Goal: Information Seeking & Learning: Learn about a topic

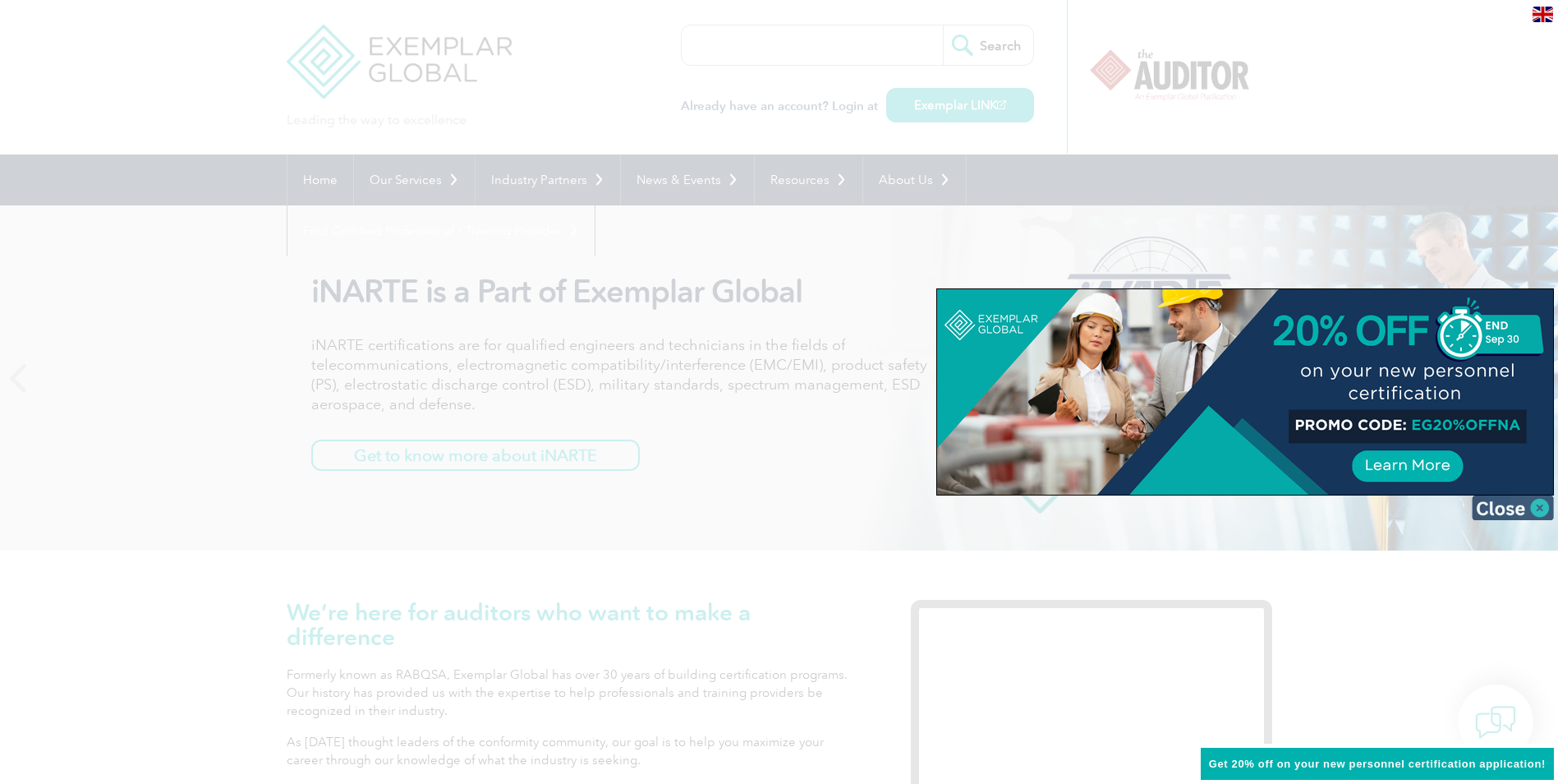
click at [1547, 507] on img at bounding box center [1513, 507] width 82 height 25
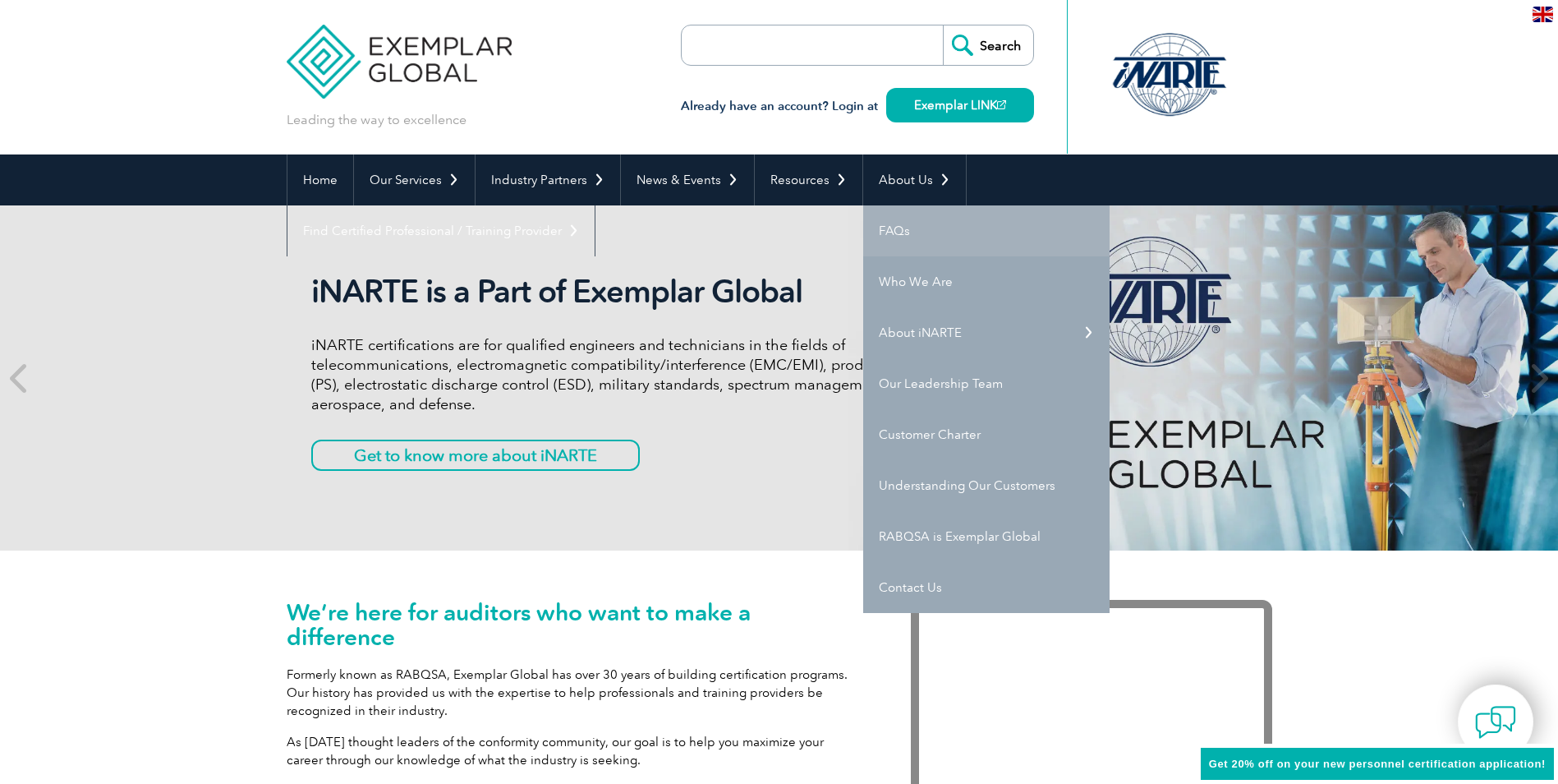
click at [887, 240] on link "FAQs" at bounding box center [987, 230] width 247 height 51
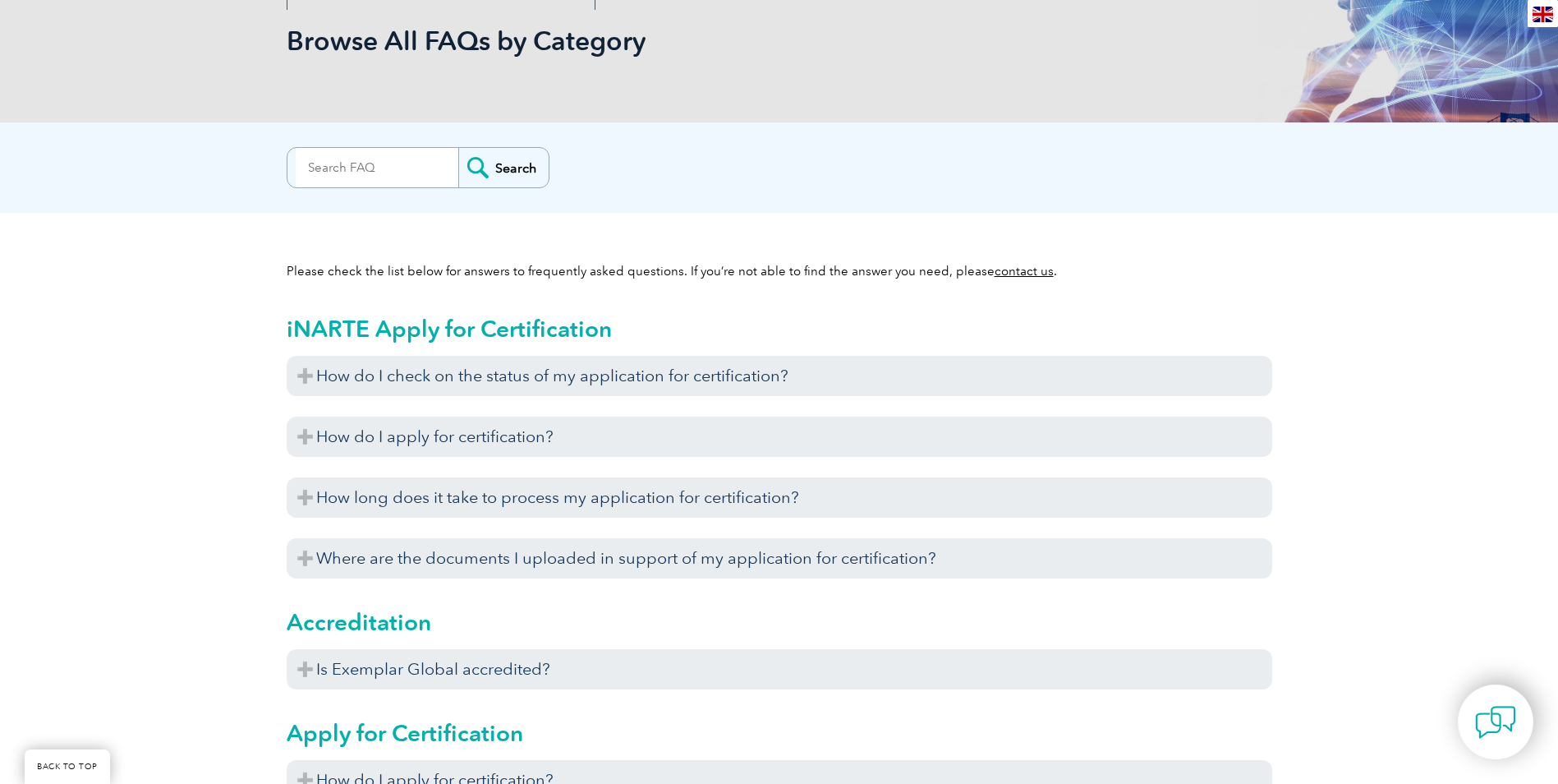
scroll to position [410, 0]
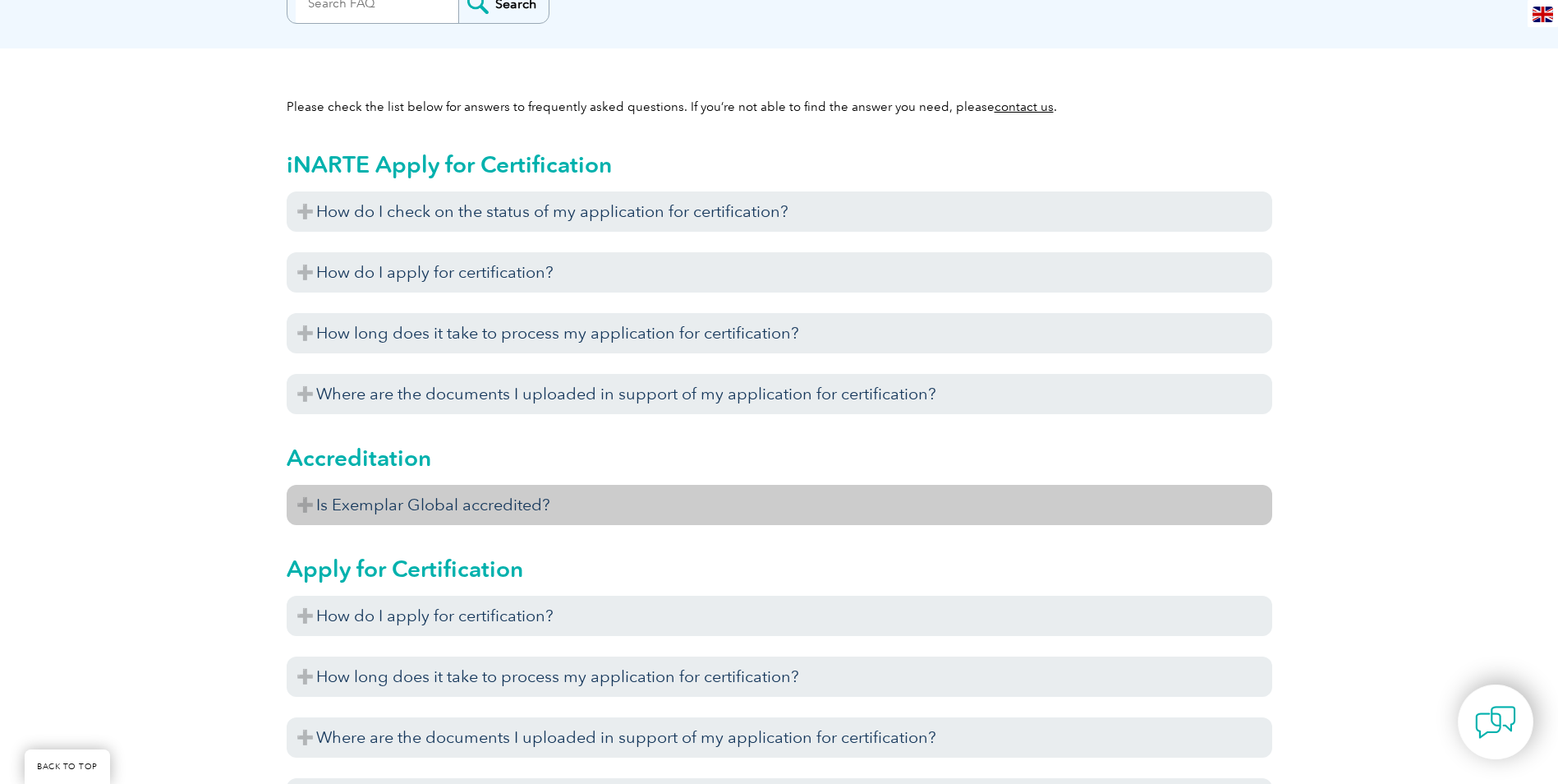
click at [337, 497] on h3 "Is Exemplar Global accredited?" at bounding box center [779, 505] width 986 height 40
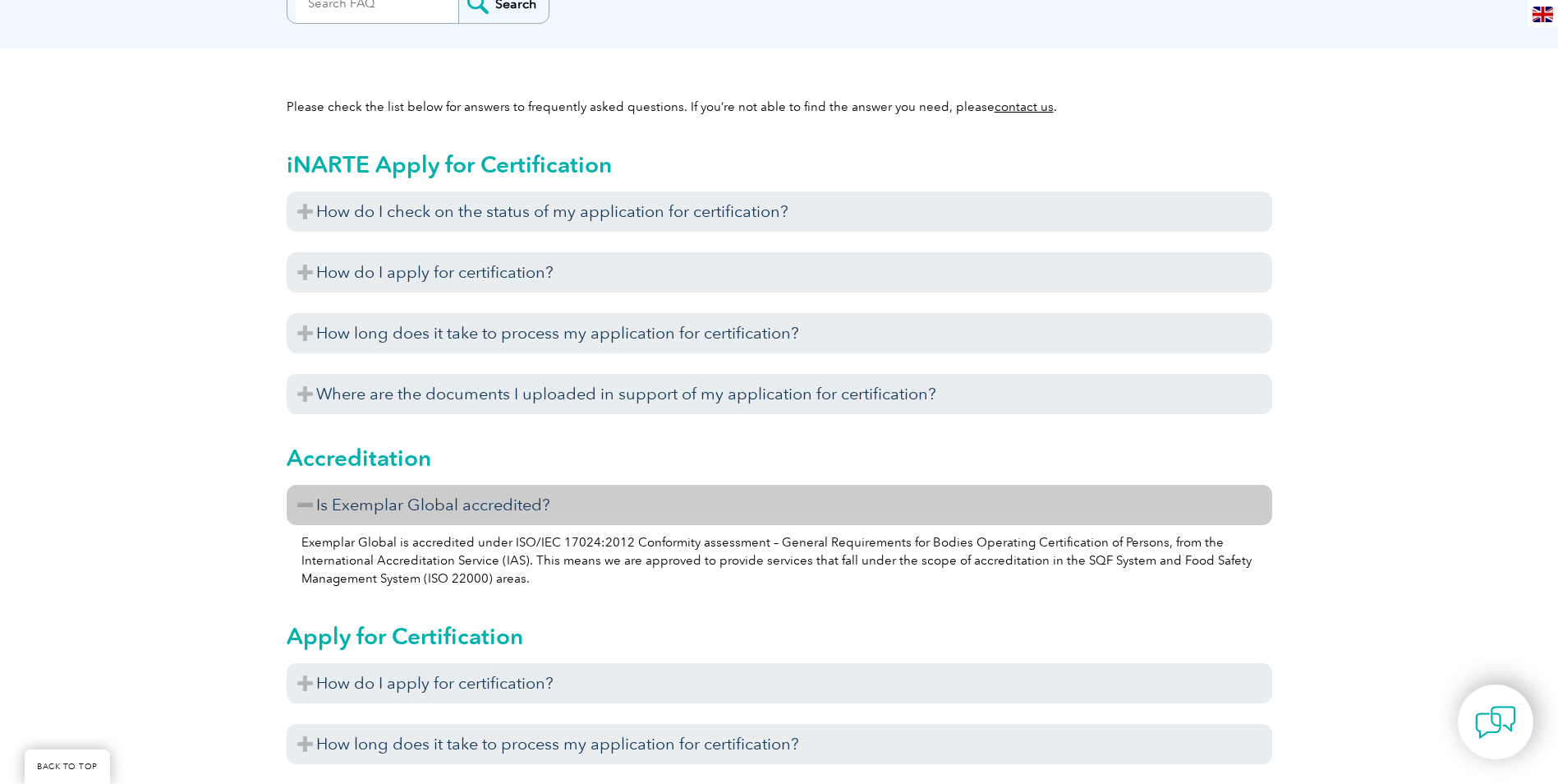
click at [334, 497] on h3 "Is Exemplar Global accredited?" at bounding box center [779, 505] width 986 height 40
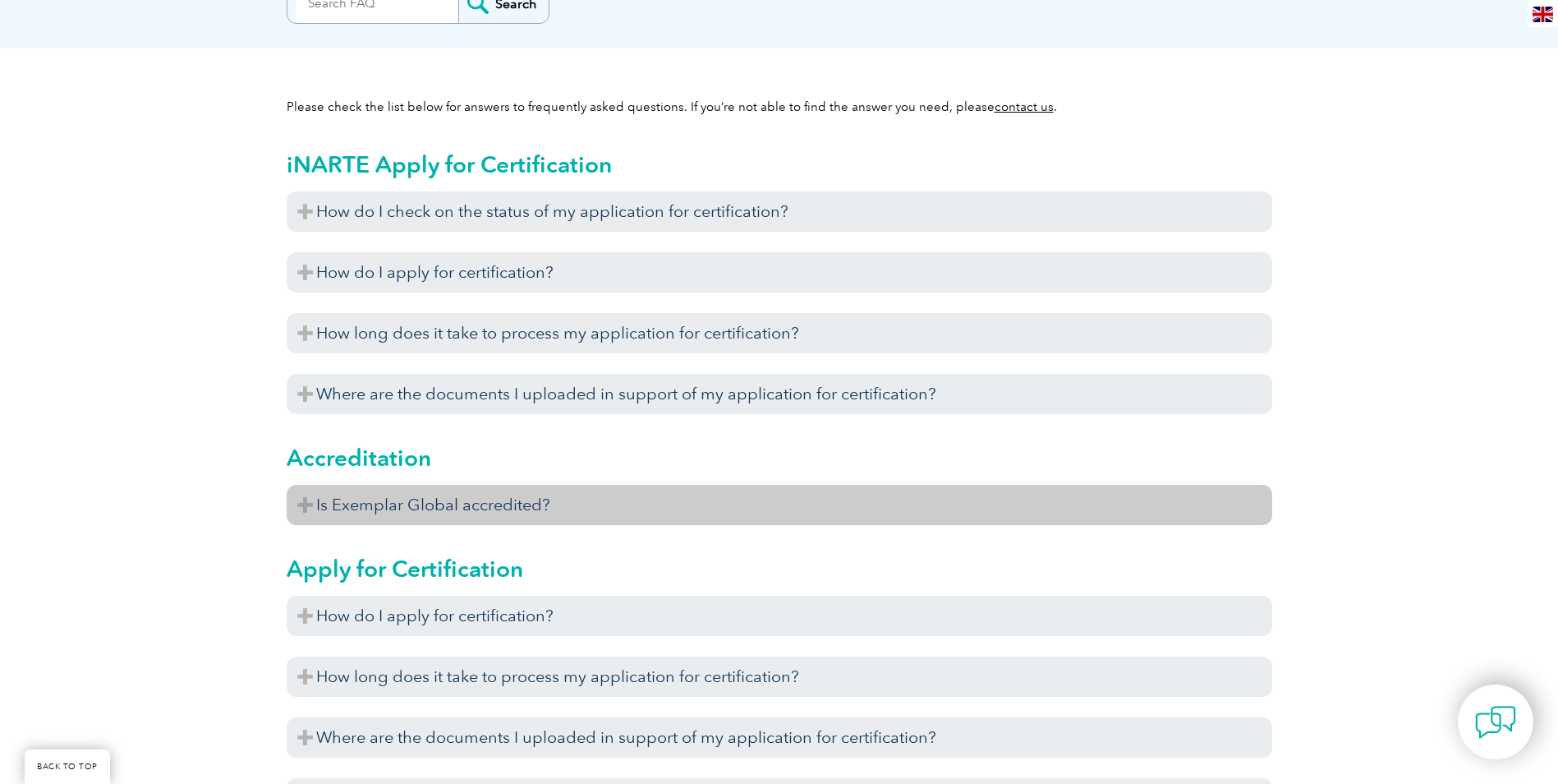
scroll to position [493, 0]
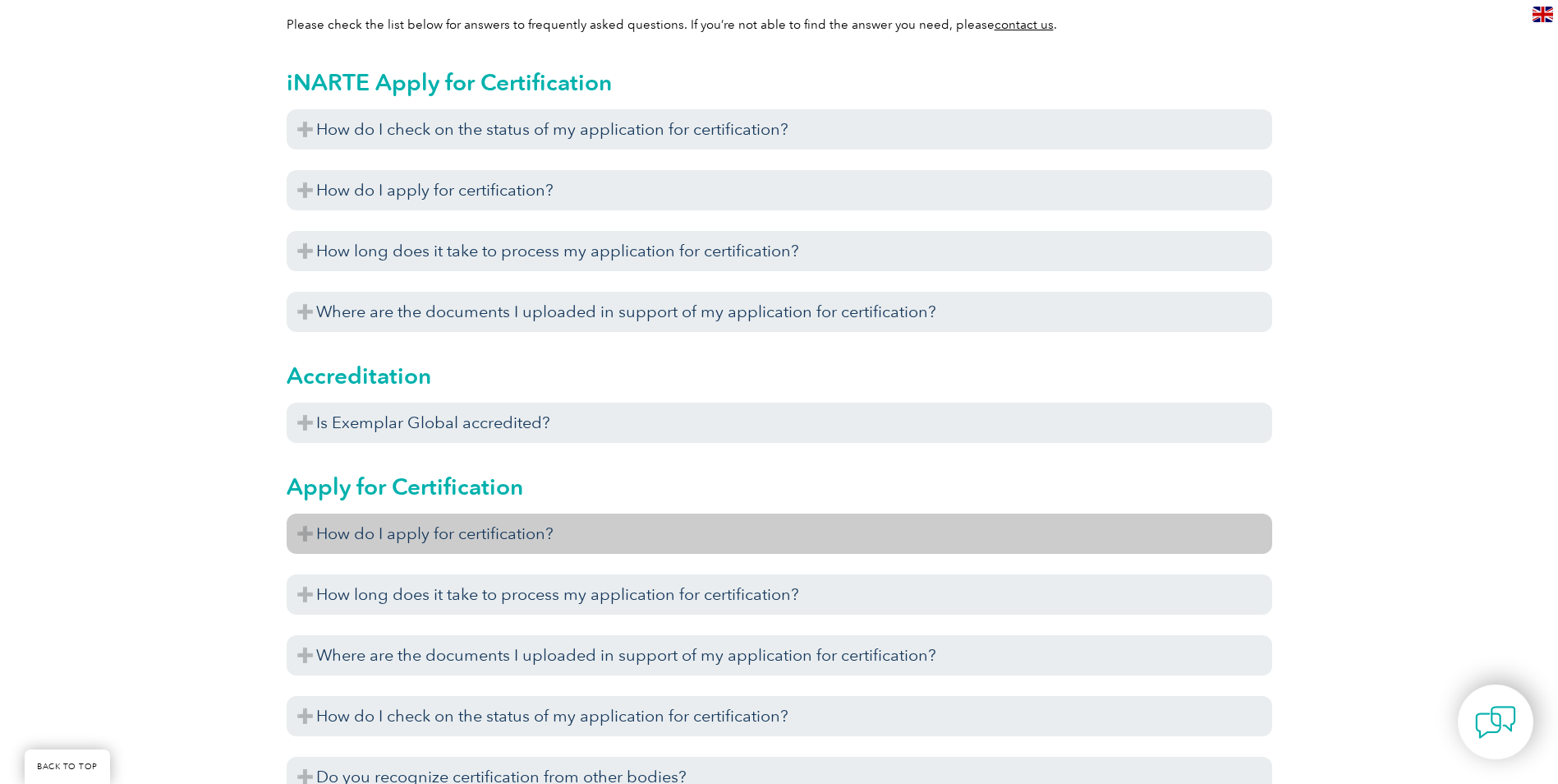
click at [326, 532] on h3 "How do I apply for certification?" at bounding box center [779, 534] width 986 height 40
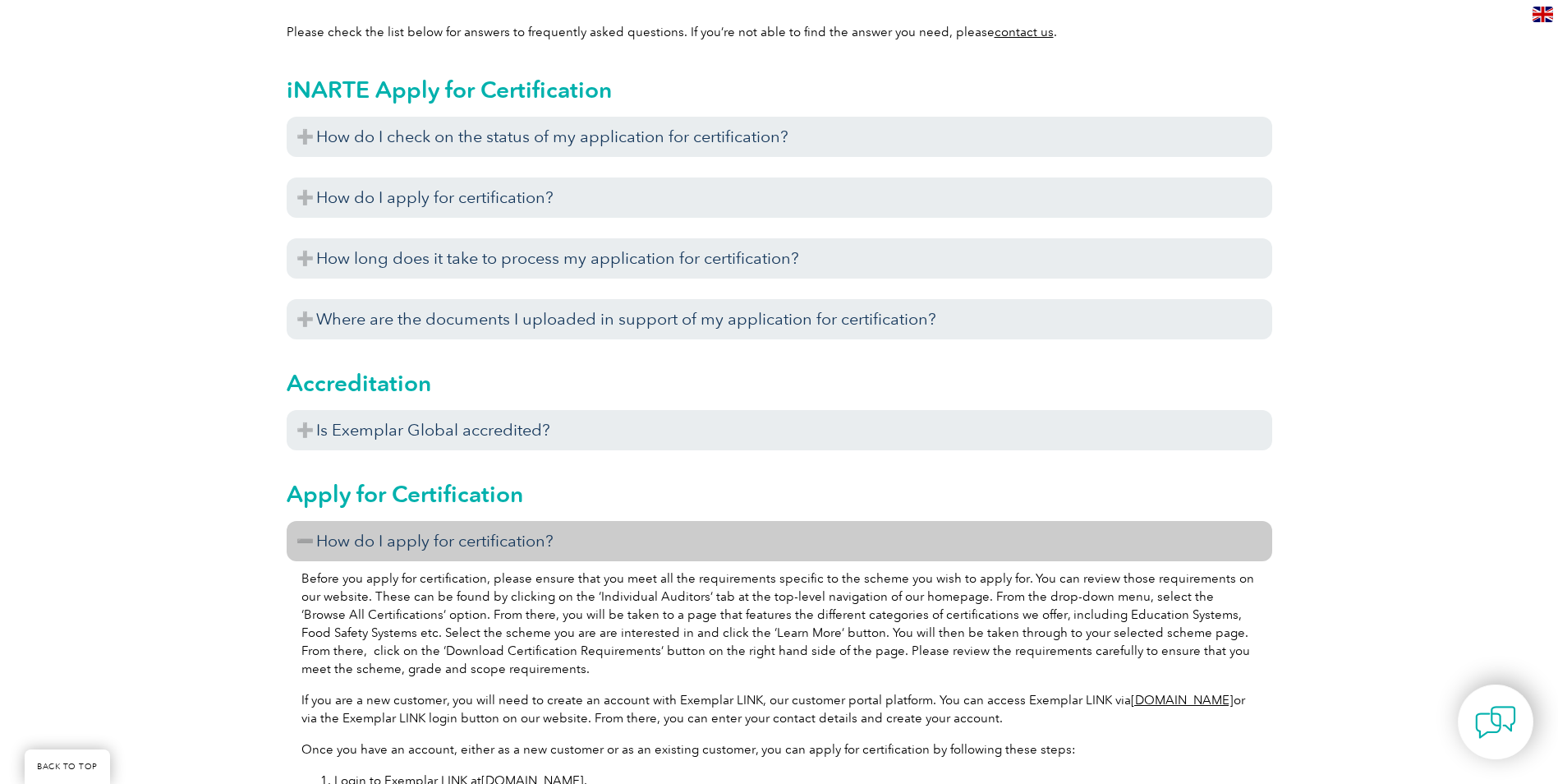
scroll to position [329, 0]
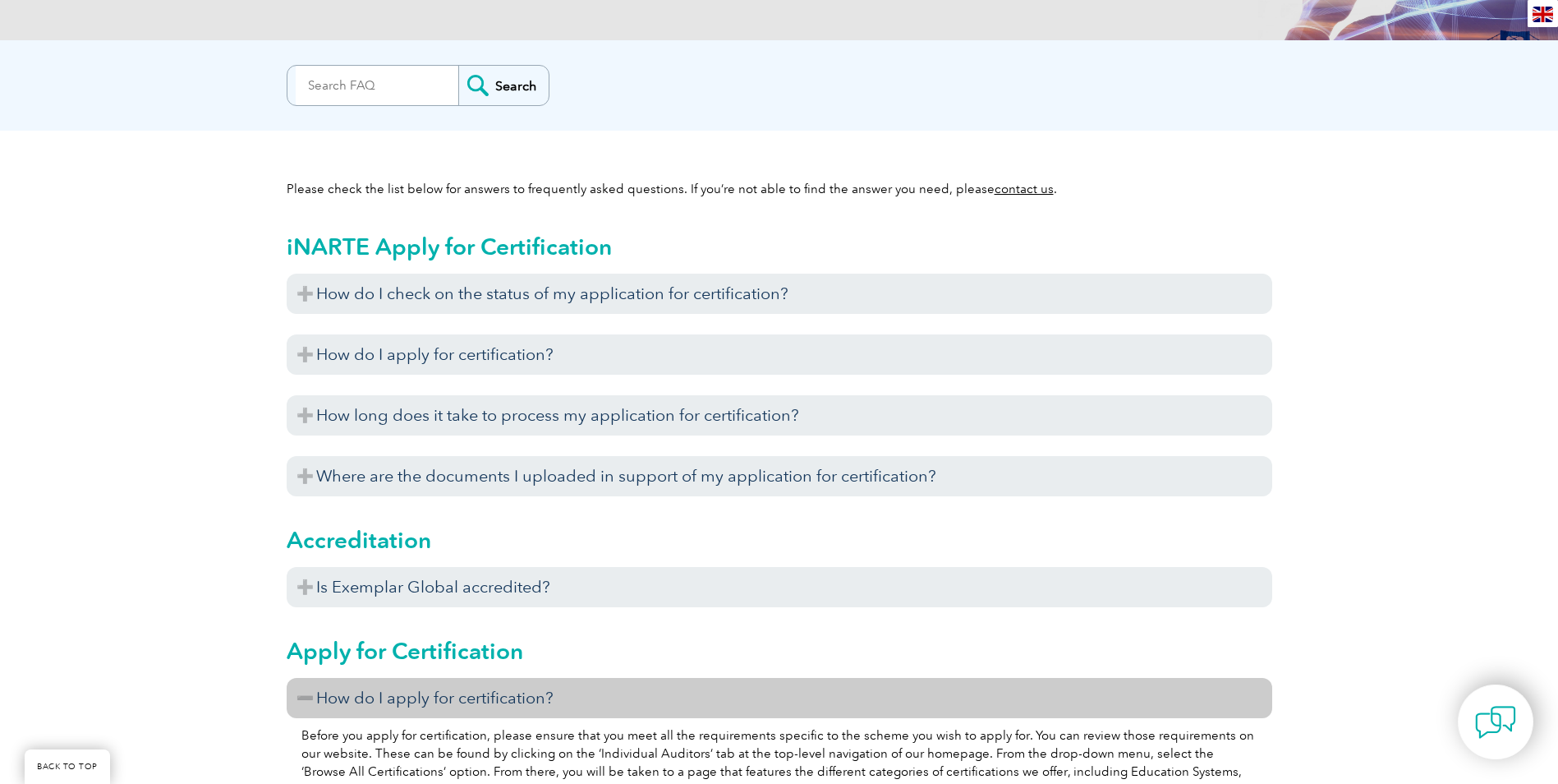
click at [391, 689] on h3 "How do I apply for certification?" at bounding box center [779, 698] width 986 height 40
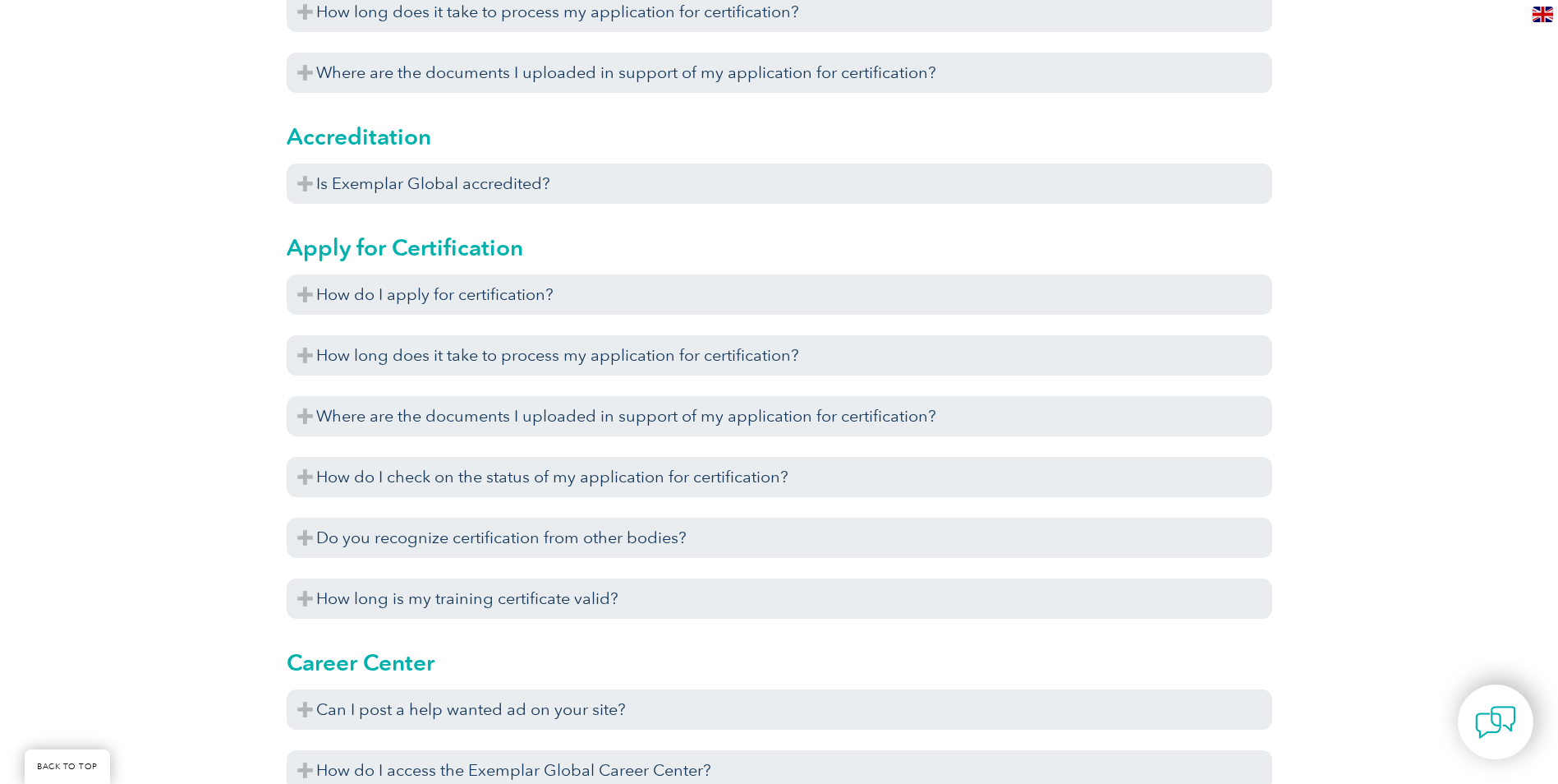
scroll to position [904, 0]
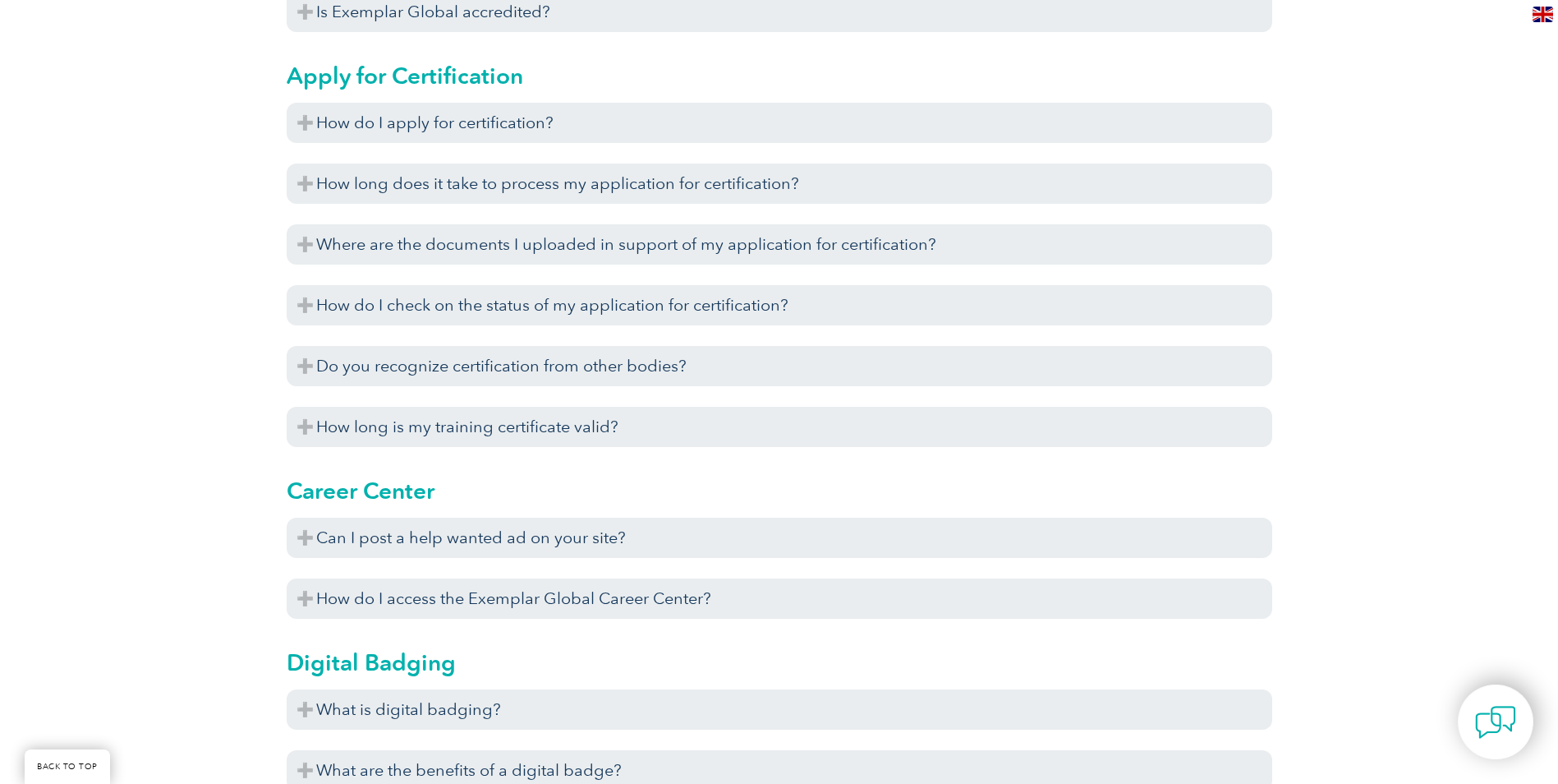
click at [579, 399] on div "How do I apply for certification? If you are a new customer, you will need to c…" at bounding box center [779, 279] width 986 height 352
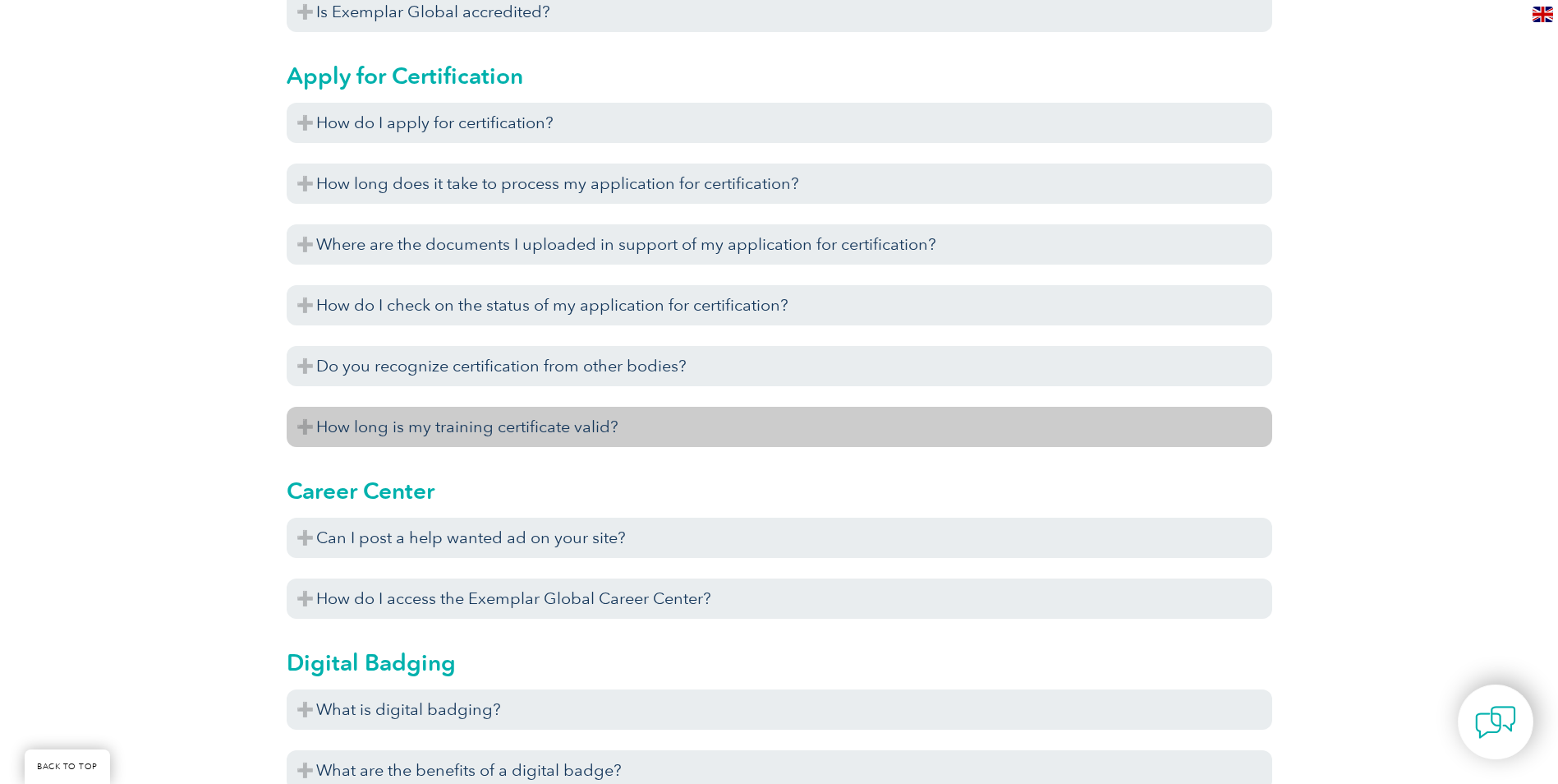
click at [562, 444] on h3 "How long is my training certificate valid?" at bounding box center [779, 427] width 986 height 40
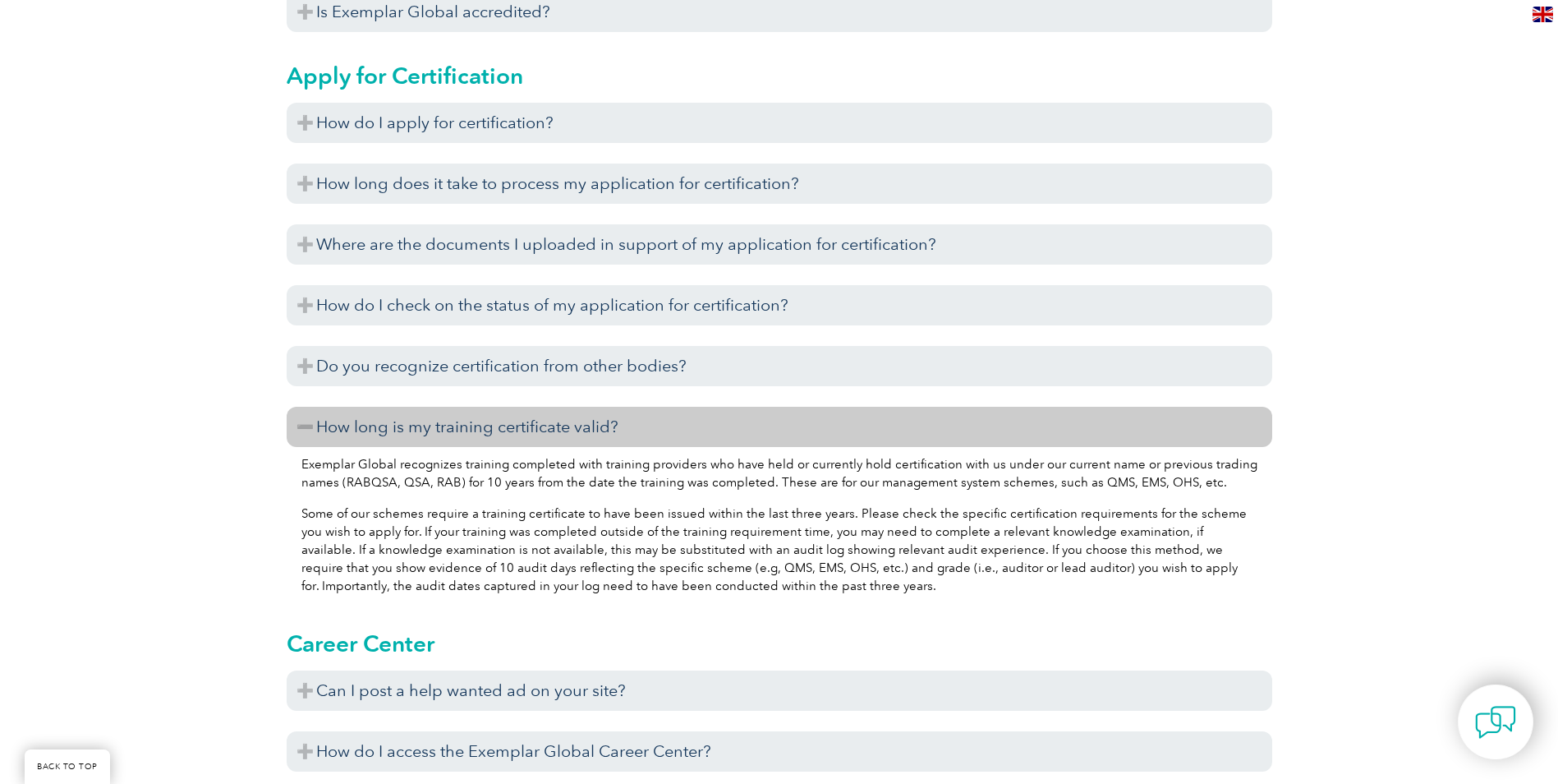
click at [570, 435] on h3 "How long is my training certificate valid?" at bounding box center [779, 427] width 986 height 40
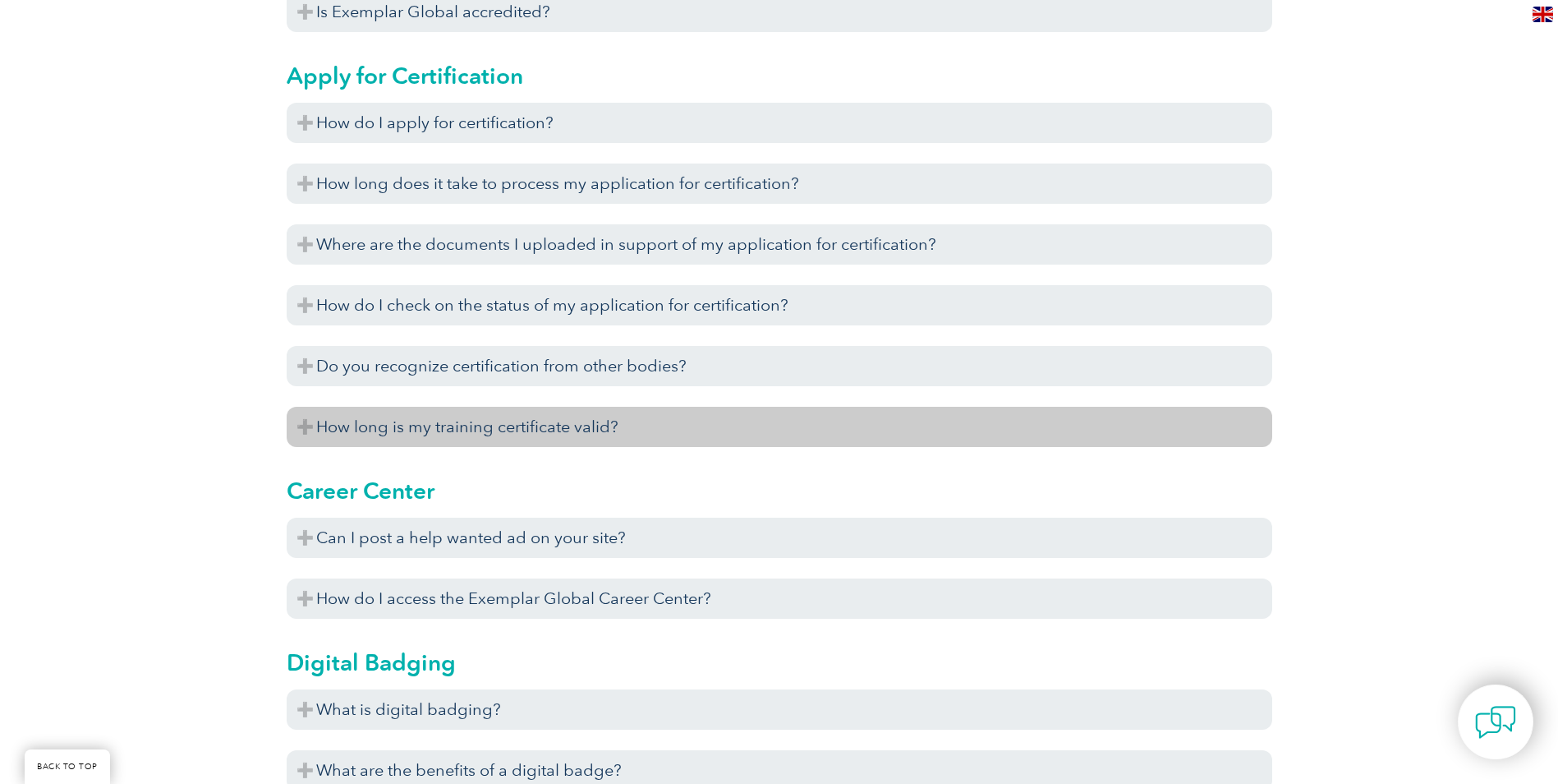
click at [570, 435] on h3 "How long is my training certificate valid?" at bounding box center [779, 427] width 986 height 40
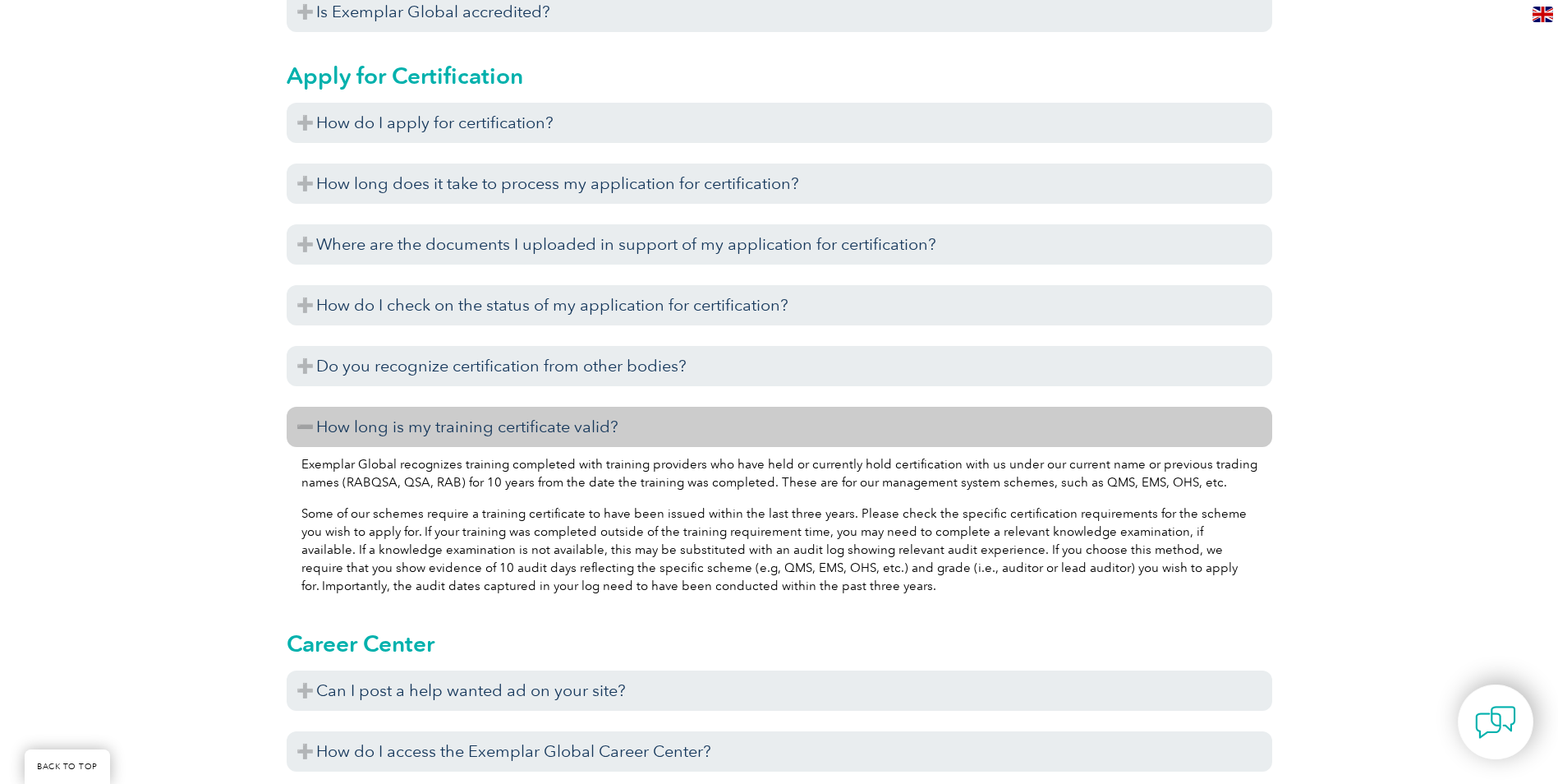
click at [570, 435] on h3 "How long is my training certificate valid?" at bounding box center [779, 427] width 986 height 40
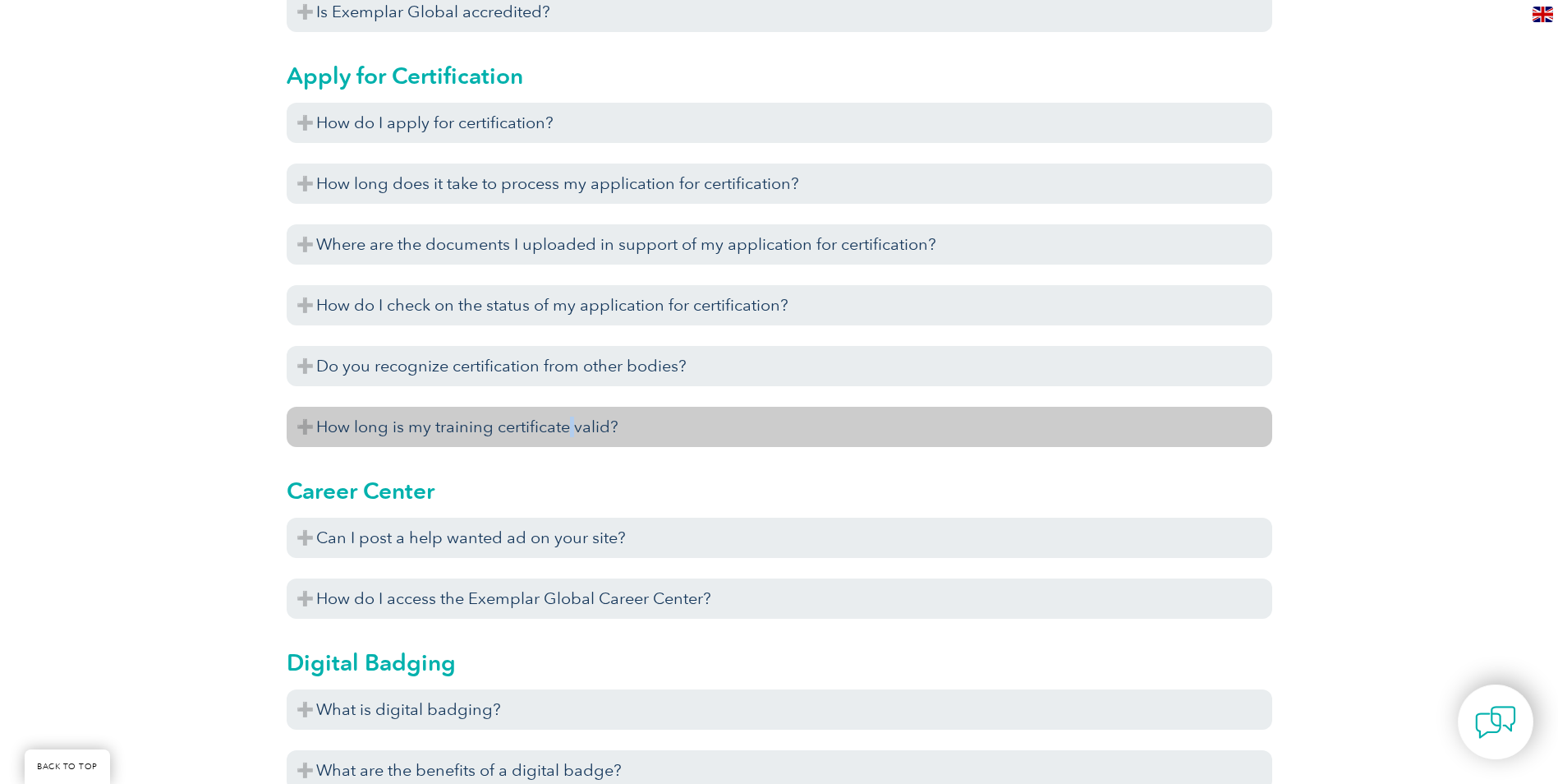
click at [570, 435] on h3 "How long is my training certificate valid?" at bounding box center [779, 427] width 986 height 40
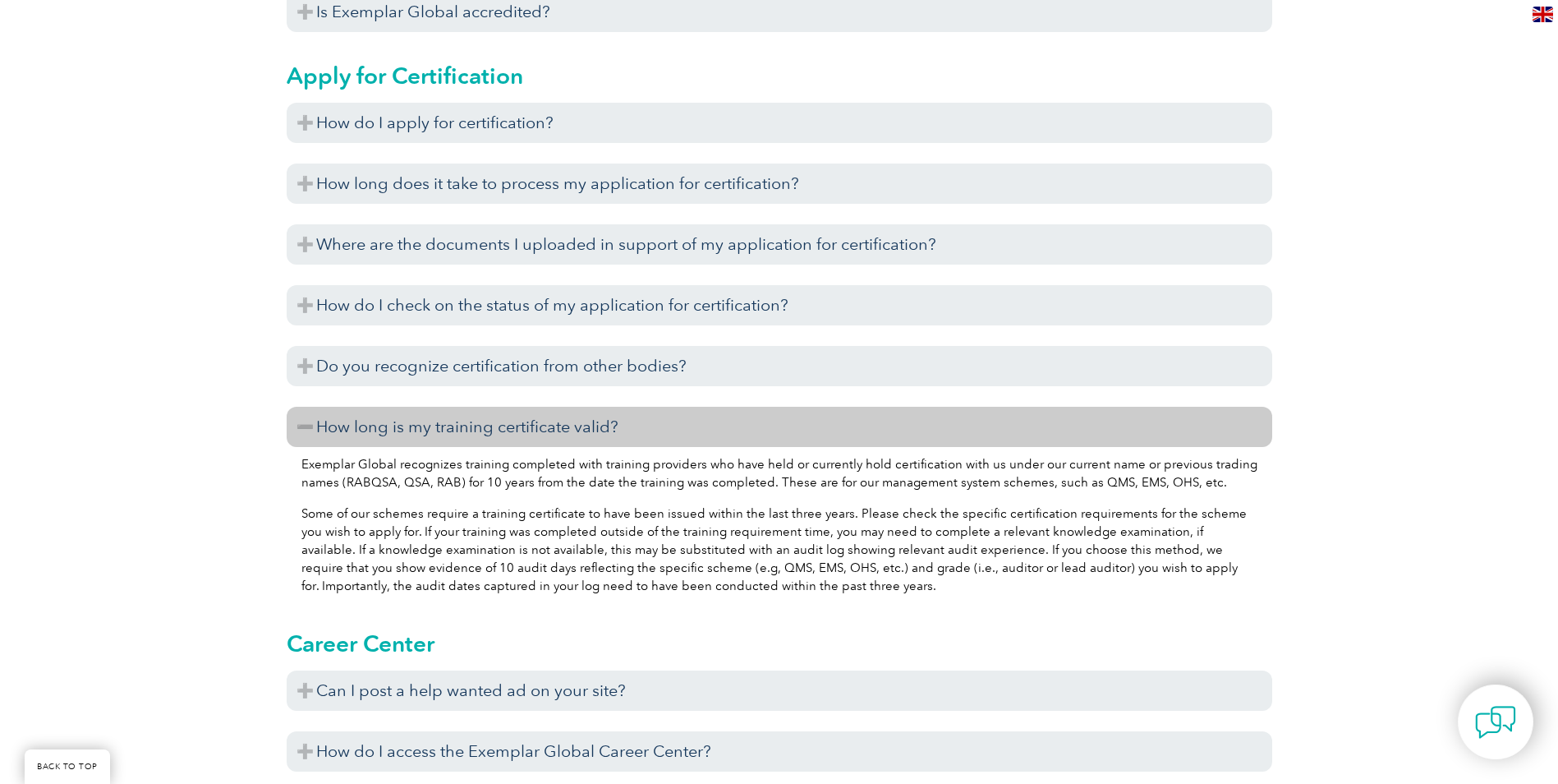
click at [523, 432] on h3 "How long is my training certificate valid?" at bounding box center [779, 427] width 986 height 40
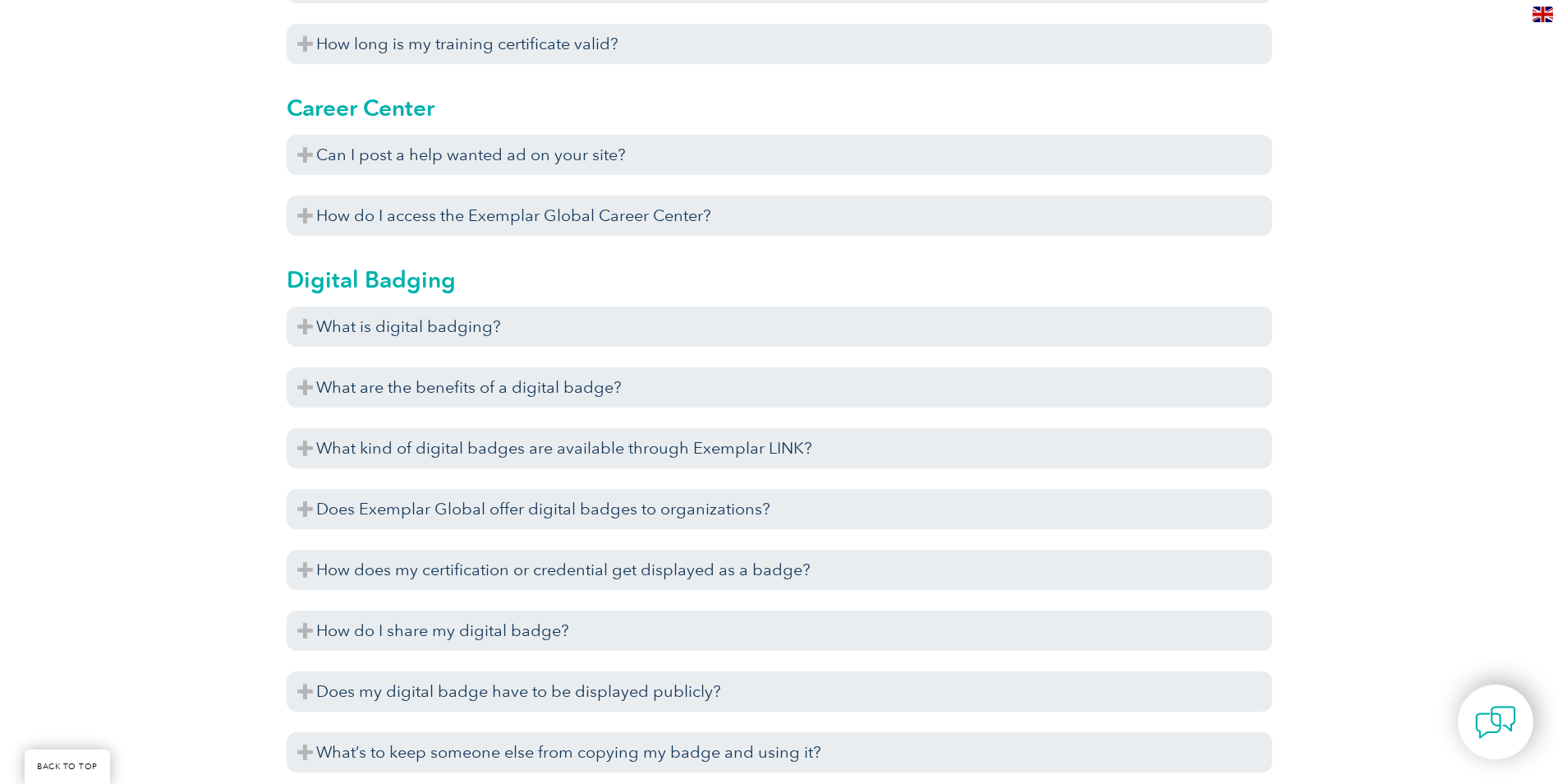
scroll to position [1314, 0]
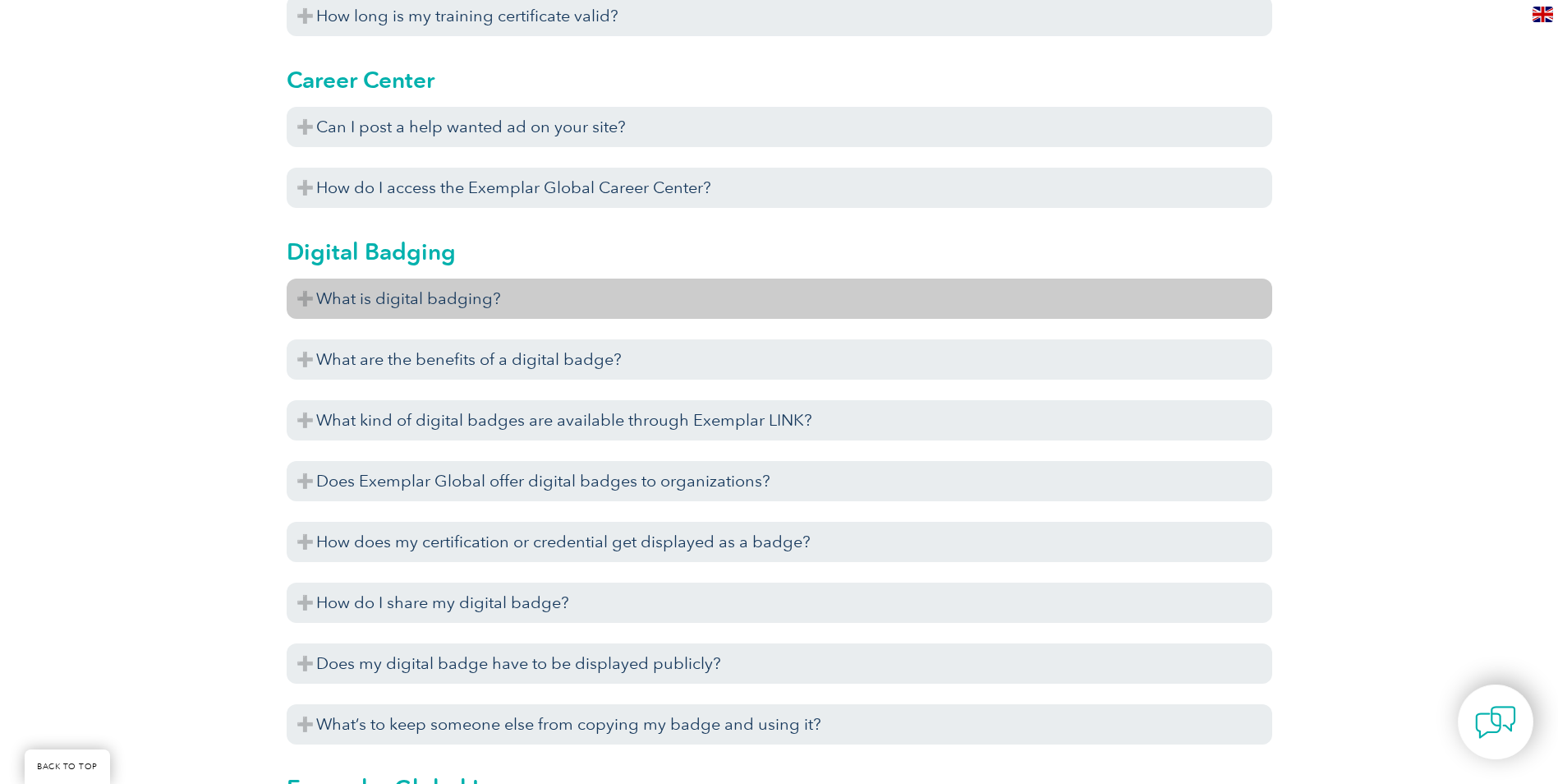
click at [442, 301] on h3 "What is digital badging?" at bounding box center [779, 299] width 986 height 40
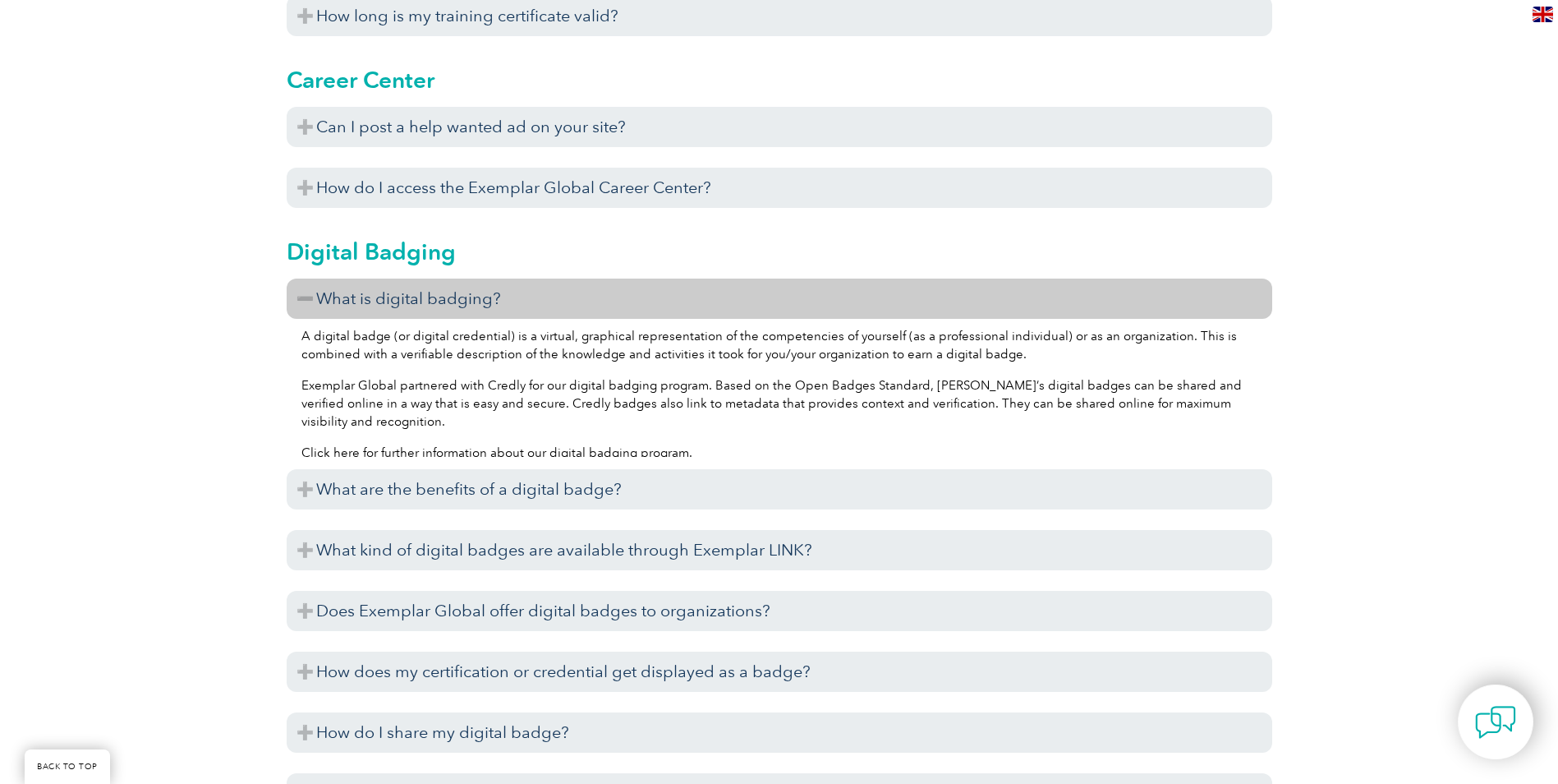
click at [442, 301] on h3 "What is digital badging?" at bounding box center [779, 299] width 986 height 40
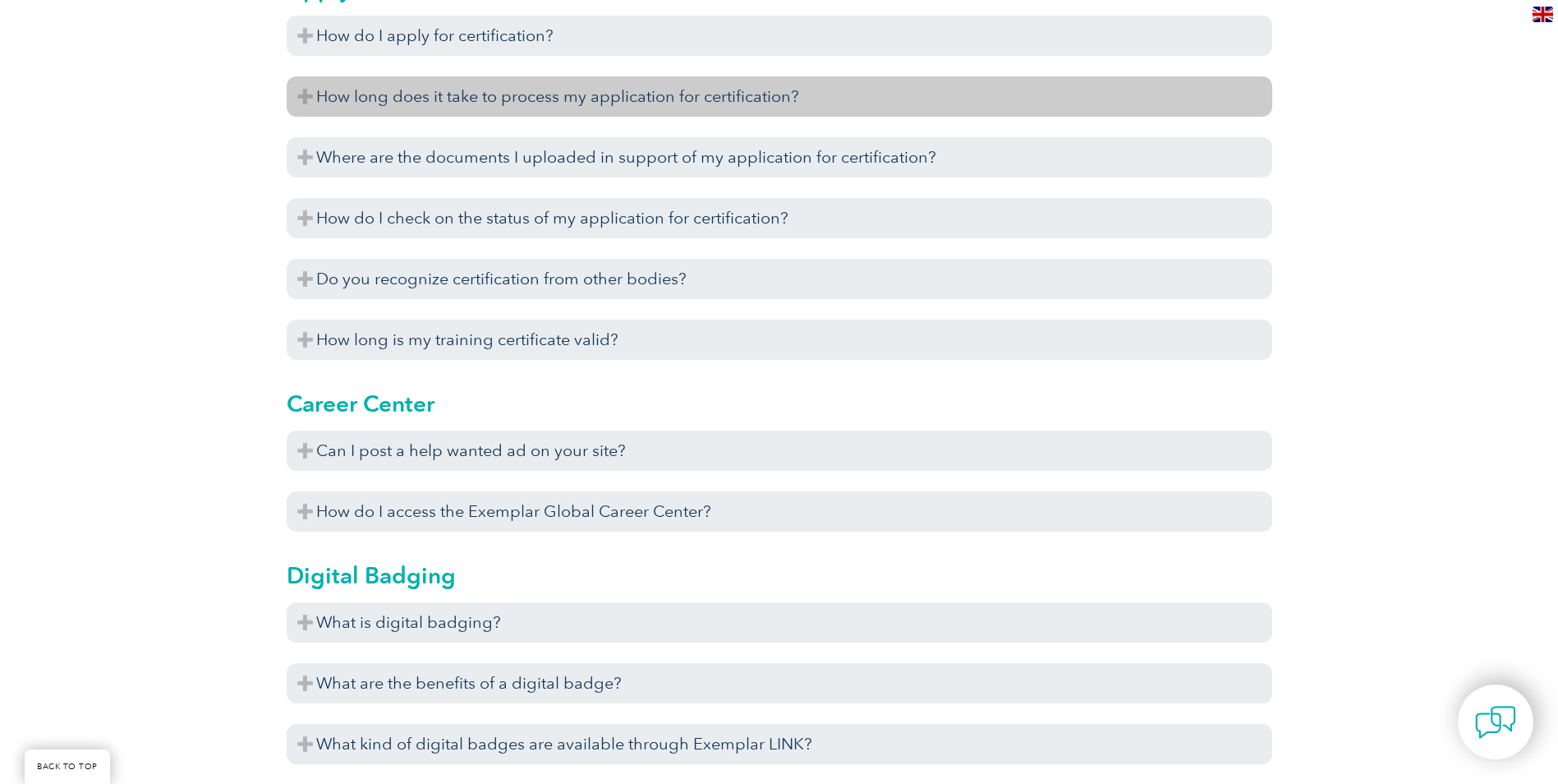
scroll to position [986, 0]
